Goal: Find specific page/section

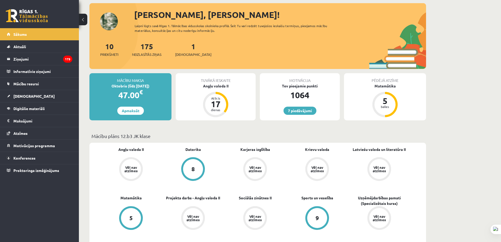
scroll to position [26, 0]
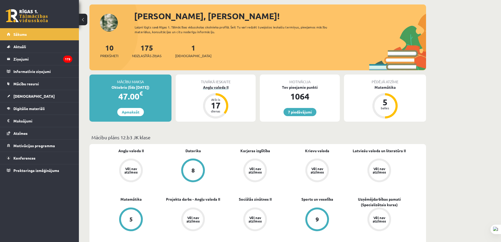
click at [207, 86] on div "Angļu valoda II" at bounding box center [216, 87] width 80 height 6
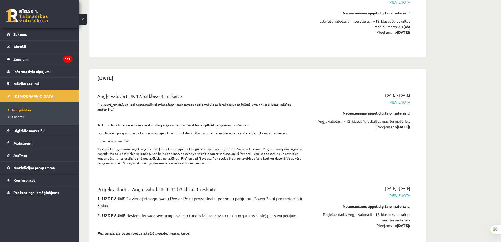
scroll to position [1904, 0]
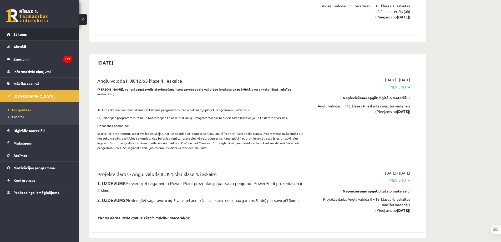
click at [21, 31] on link "Sākums" at bounding box center [39, 34] width 65 height 12
